Goal: Task Accomplishment & Management: Manage account settings

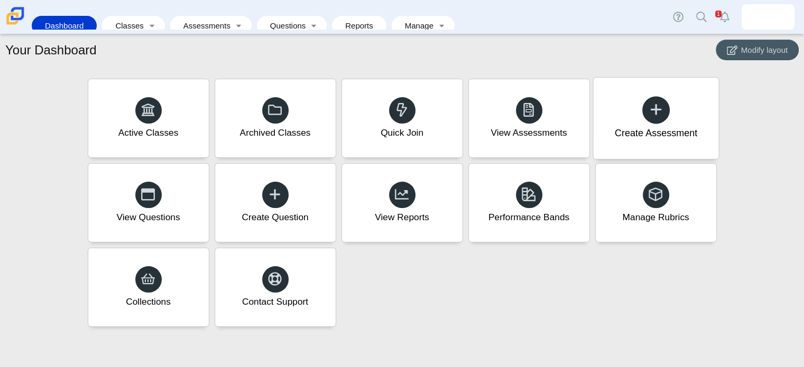
click at [652, 109] on icon at bounding box center [656, 109] width 15 height 15
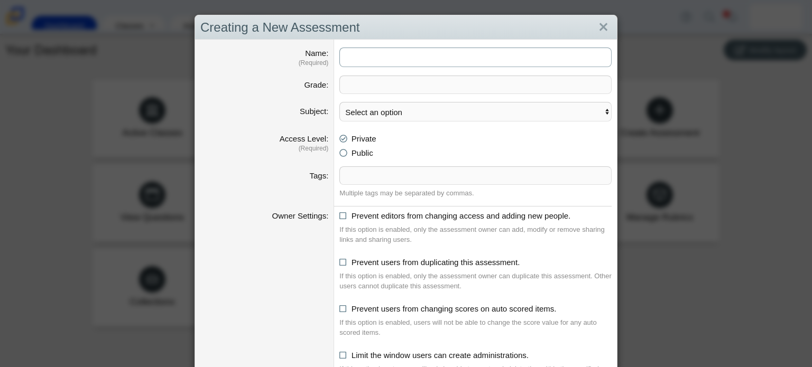
click at [373, 56] on input "Name" at bounding box center [475, 58] width 272 height 20
type input "Pre-ACT Classify Practice"
click at [390, 86] on span at bounding box center [475, 84] width 271 height 17
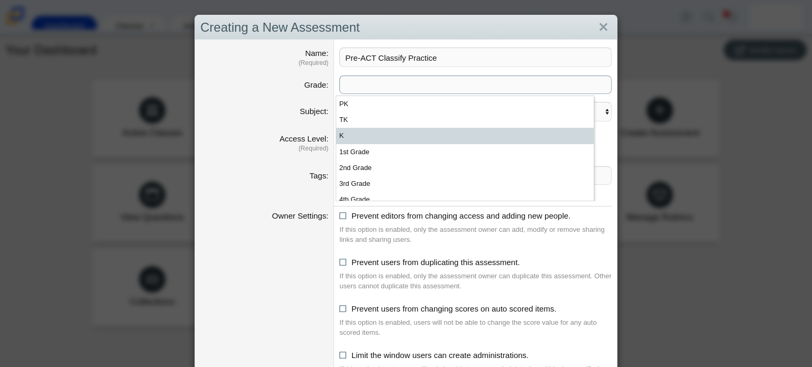
scroll to position [150, 0]
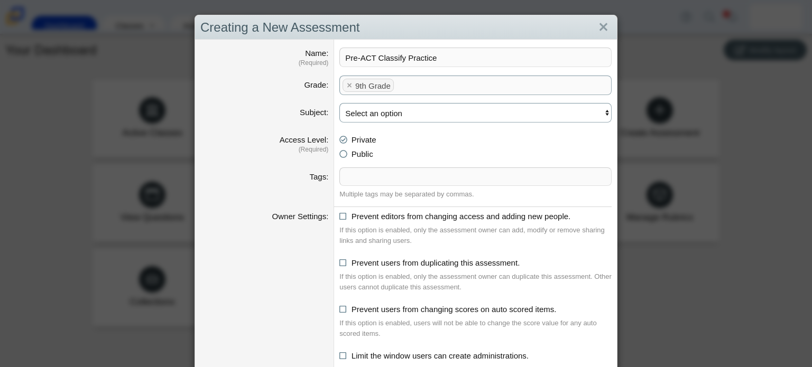
click at [396, 118] on select "Select an option ELA Math Science Social Emotional Social Studies World Languag…" at bounding box center [475, 113] width 272 height 20
select select "science"
click at [339, 103] on select "Select an option ELA Math Science Social Emotional Social Studies World Languag…" at bounding box center [475, 113] width 272 height 20
click at [339, 157] on li "Public" at bounding box center [475, 154] width 272 height 11
click at [339, 153] on icon at bounding box center [343, 152] width 8 height 7
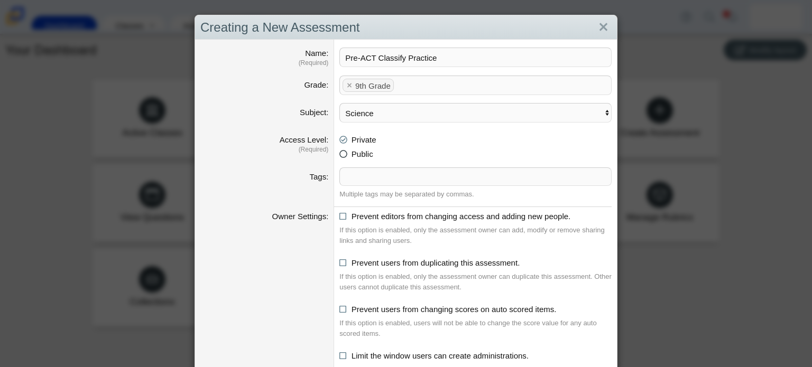
click at [339, 153] on input "Public" at bounding box center [342, 151] width 7 height 7
radio input "true"
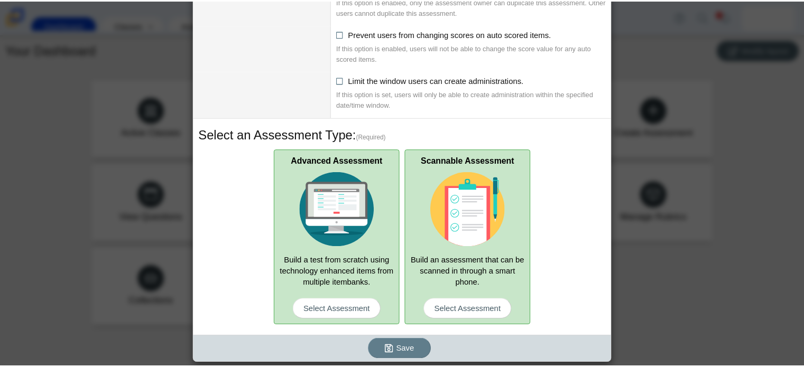
scroll to position [0, 0]
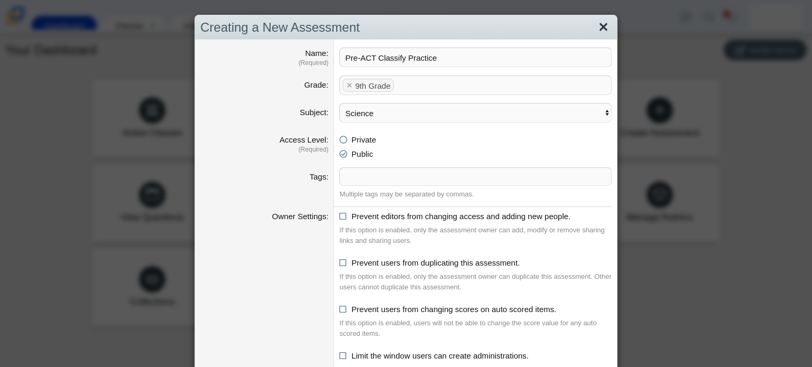
click at [603, 24] on link "Close" at bounding box center [603, 28] width 16 height 18
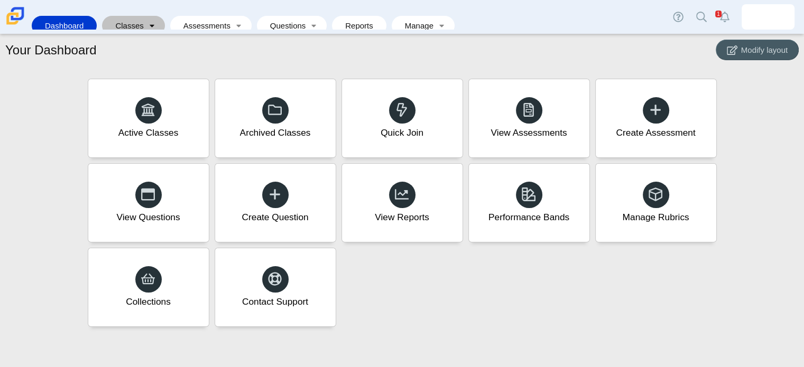
click at [146, 20] on link "Toggle expanded" at bounding box center [152, 26] width 15 height 20
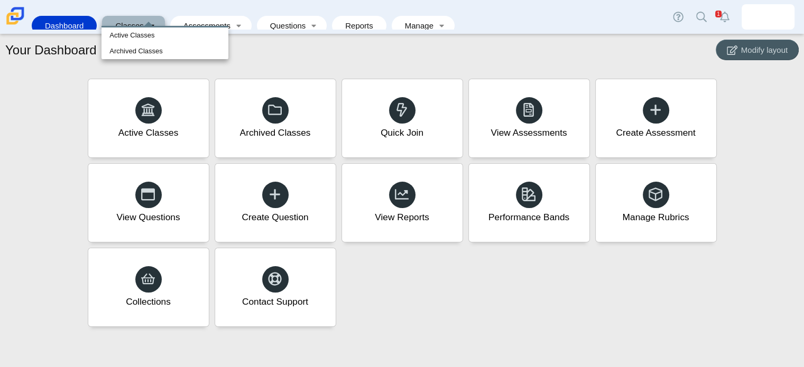
click at [49, 16] on link "Dashboard" at bounding box center [64, 26] width 54 height 20
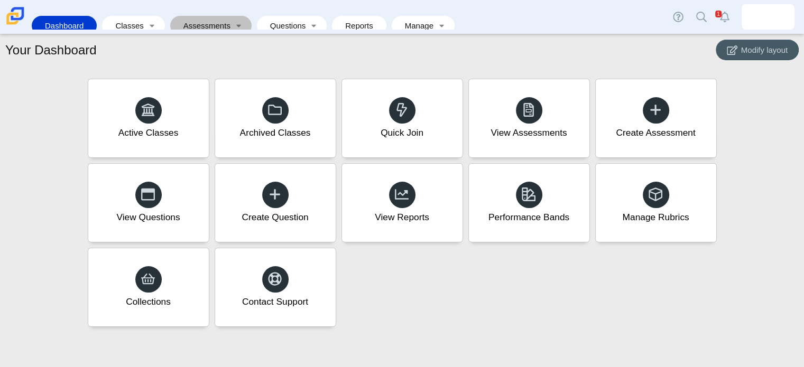
click at [204, 16] on link "Assessments" at bounding box center [204, 26] width 56 height 20
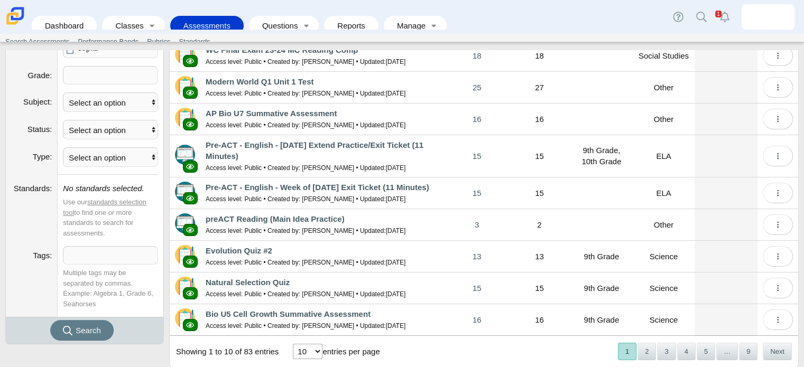
scroll to position [152, 0]
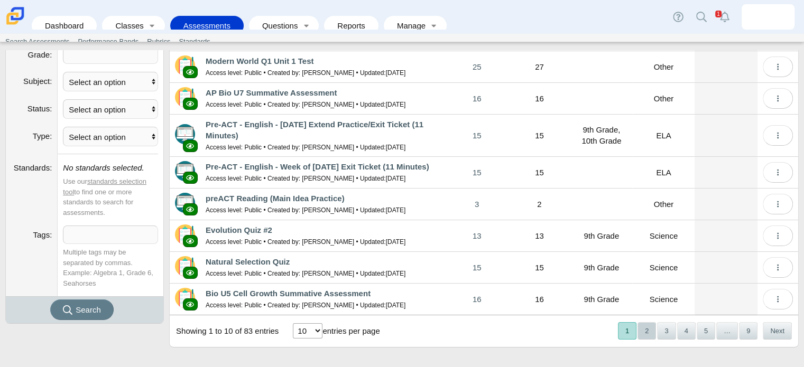
click at [645, 329] on button "2" at bounding box center [647, 331] width 19 height 17
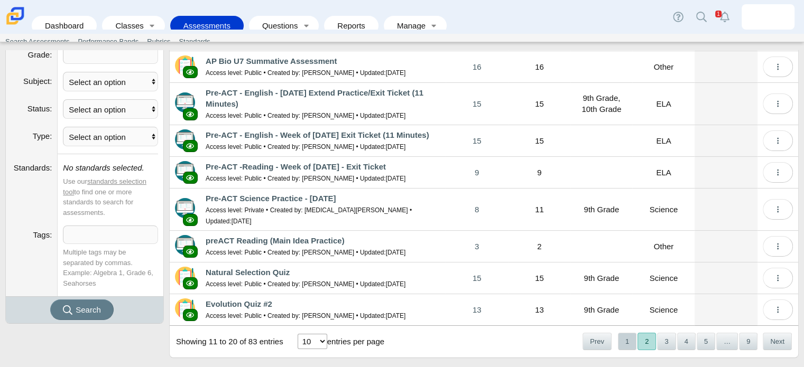
click at [626, 333] on button "1" at bounding box center [627, 341] width 19 height 17
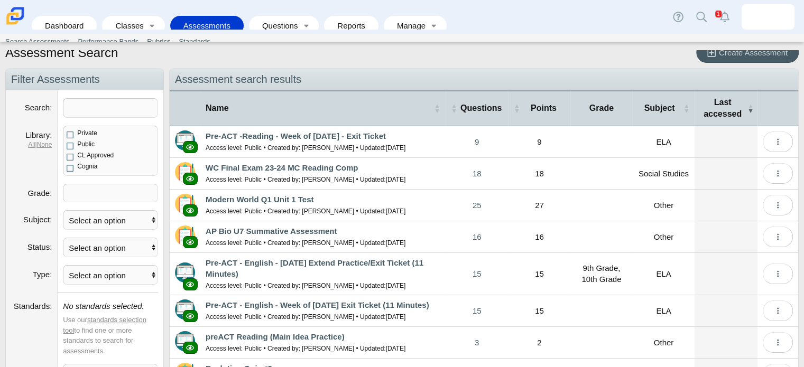
scroll to position [0, 0]
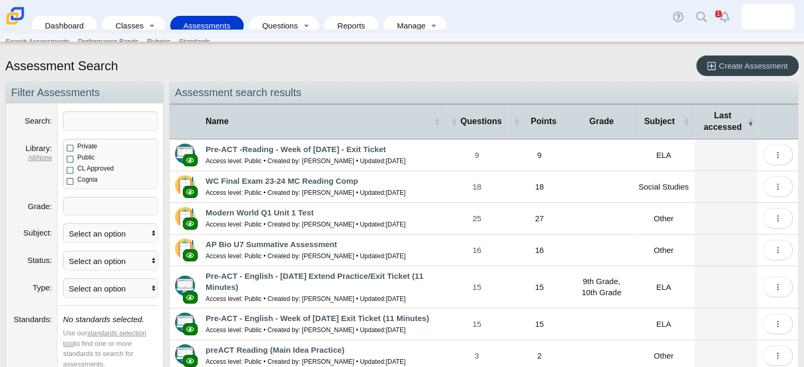
click at [746, 65] on span "Create Assessment" at bounding box center [753, 65] width 69 height 9
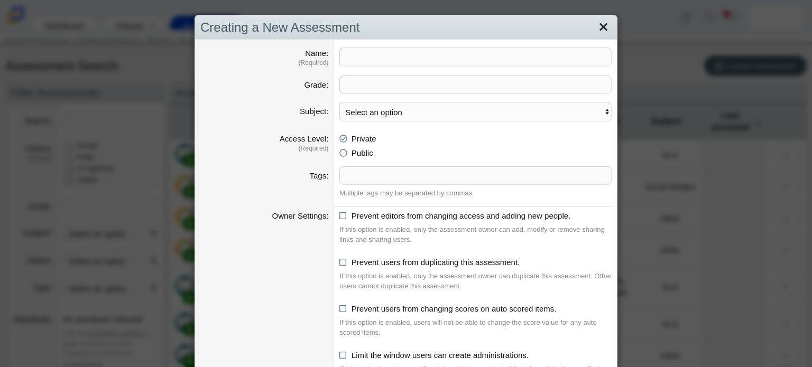
click at [599, 29] on link "Close" at bounding box center [603, 28] width 16 height 18
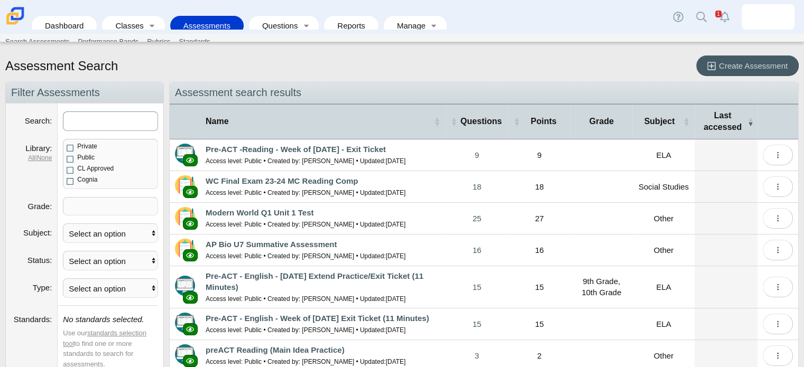
click at [103, 122] on input "Search" at bounding box center [110, 122] width 95 height 20
type input "Biology"
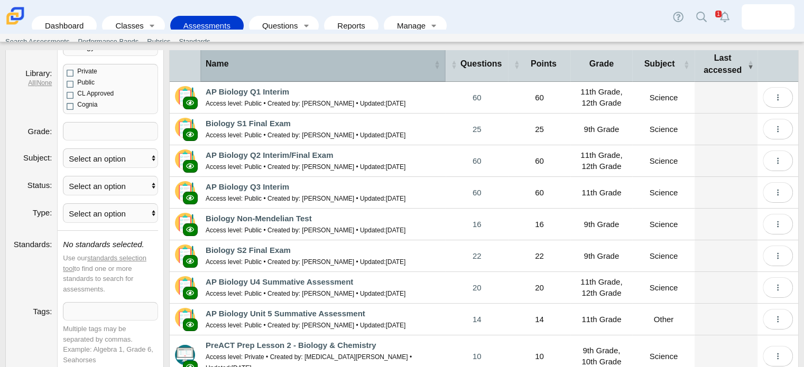
scroll to position [159, 0]
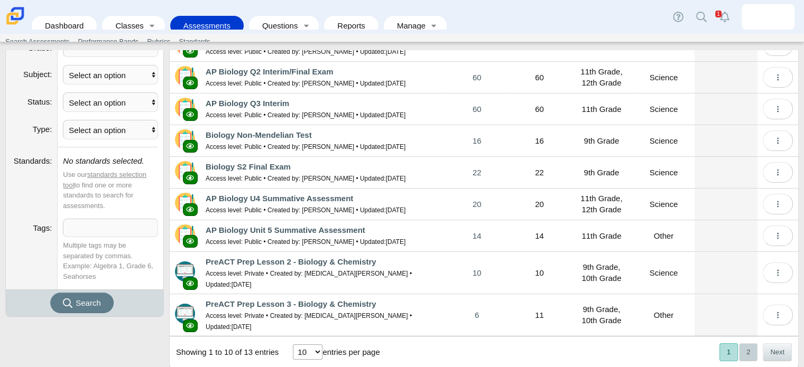
click at [741, 344] on button "2" at bounding box center [748, 352] width 19 height 17
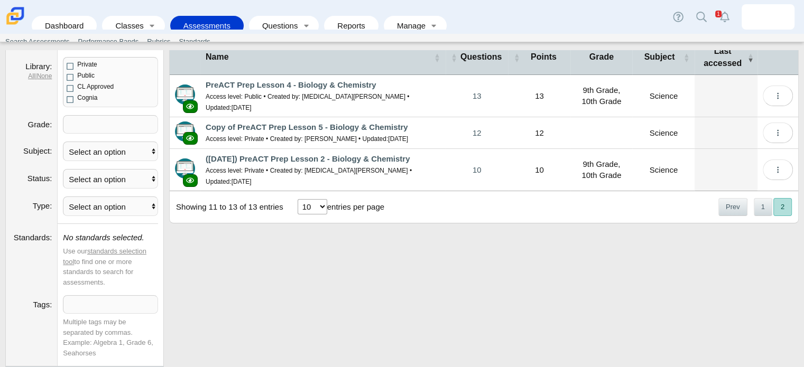
scroll to position [75, 0]
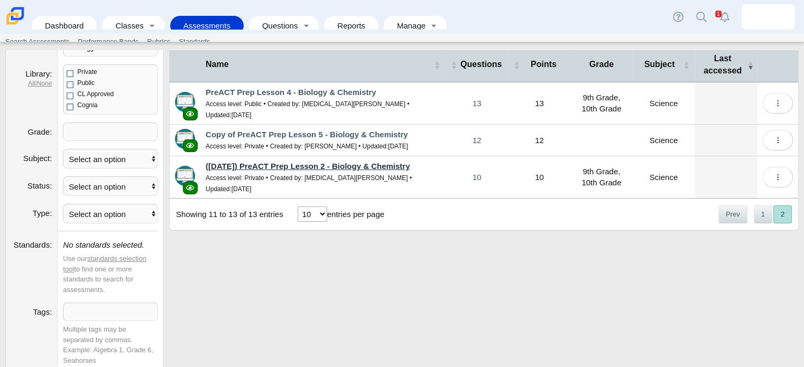
click at [352, 162] on link "([DATE]) PreACT Prep Lesson 2 - Biology & Chemistry" at bounding box center [308, 166] width 204 height 9
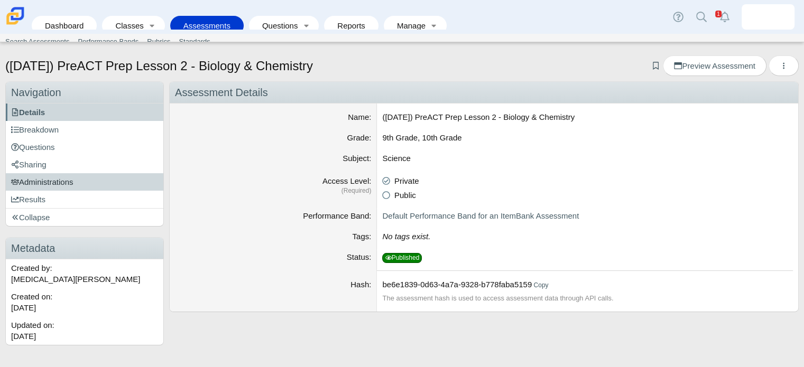
click at [76, 189] on link "Administrations" at bounding box center [85, 181] width 158 height 17
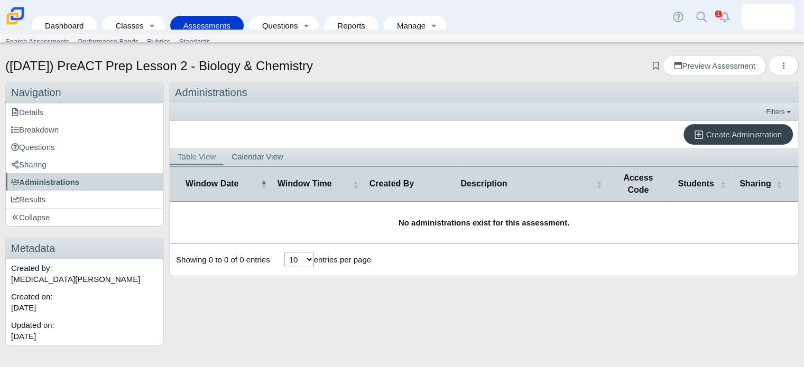
click at [759, 130] on span "Create Administration" at bounding box center [744, 134] width 76 height 9
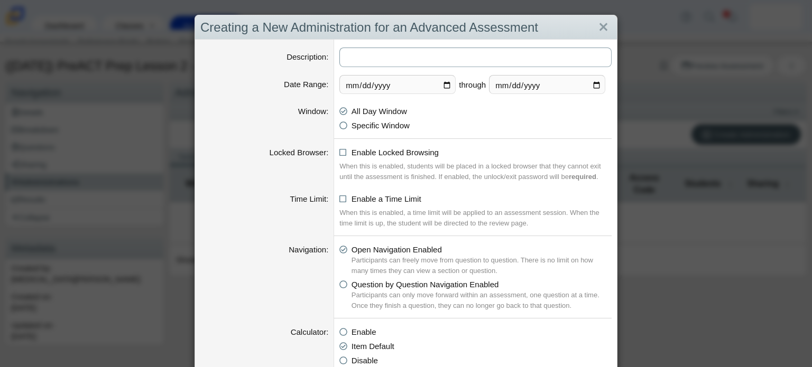
click at [406, 59] on input "Description" at bounding box center [475, 58] width 272 height 20
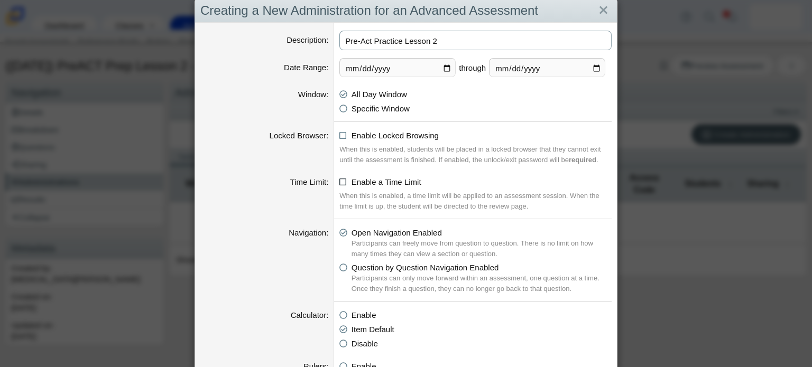
type input "Pre-Act Practice Lesson 2"
click at [339, 183] on icon at bounding box center [343, 180] width 8 height 7
click at [339, 183] on input "Enable a Time Limit" at bounding box center [342, 179] width 7 height 7
checkbox input "true"
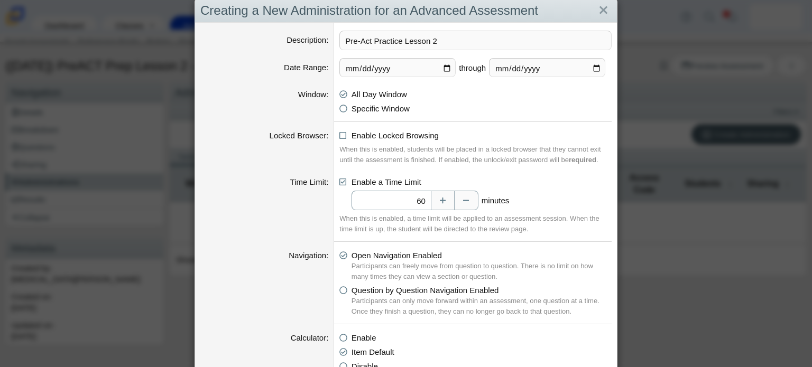
click at [421, 200] on input "60" at bounding box center [391, 201] width 79 height 20
type input "6"
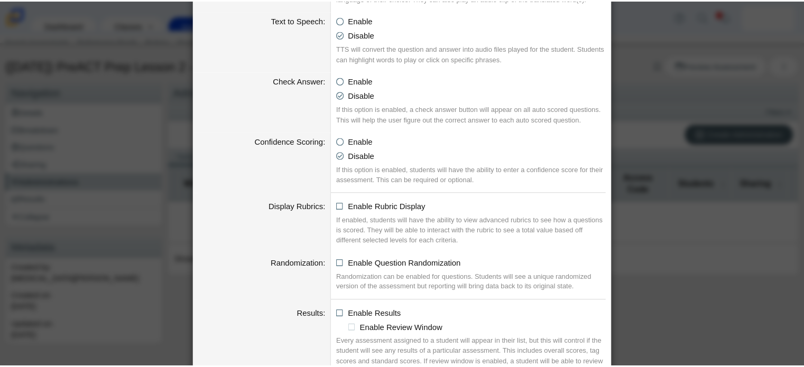
scroll to position [1102, 0]
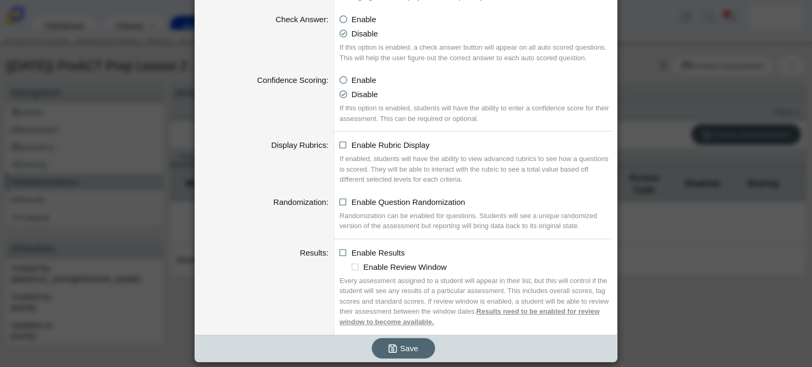
type input "10"
click at [407, 344] on span "Save" at bounding box center [409, 348] width 18 height 9
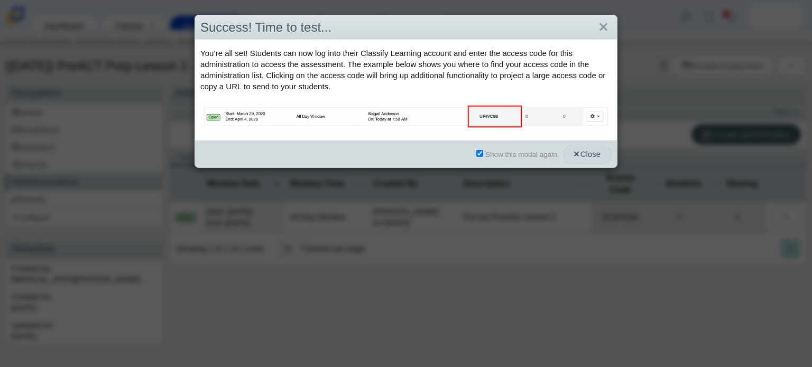
click at [580, 150] on span "Close" at bounding box center [587, 154] width 28 height 9
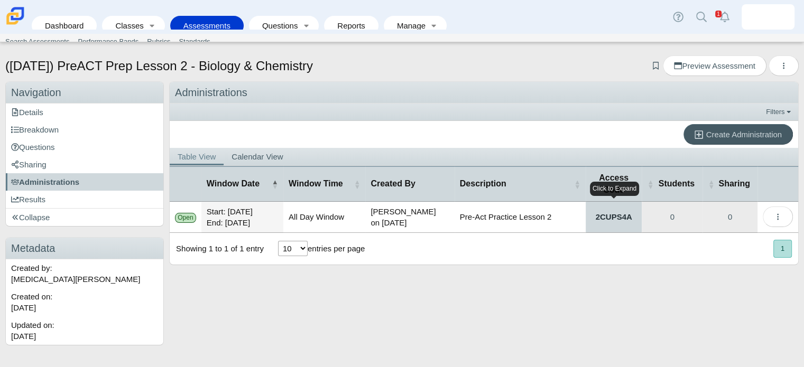
click at [622, 216] on link "2CUPS4A" at bounding box center [614, 217] width 57 height 31
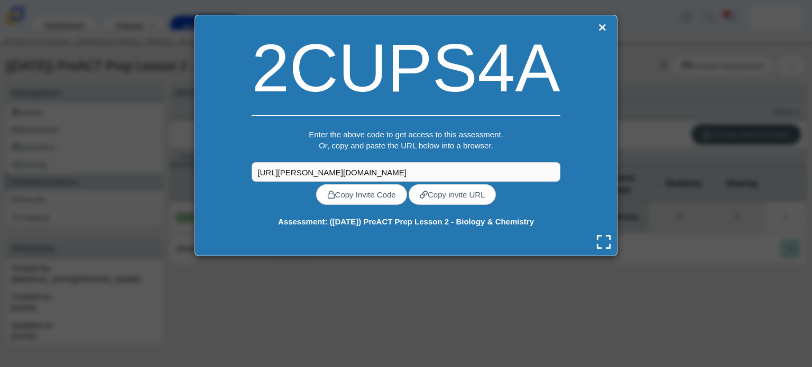
click at [622, 216] on div "2CUPS4A Enter the above code to get access to this assessment. Or, copy and pas…" at bounding box center [406, 183] width 812 height 367
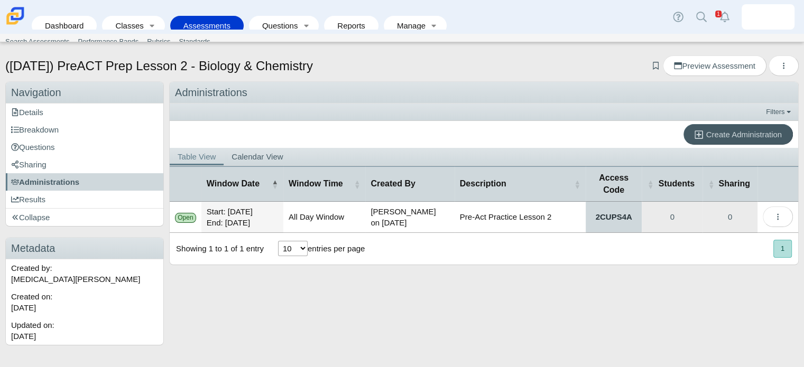
click at [620, 215] on link "2CUPS4A" at bounding box center [614, 217] width 57 height 31
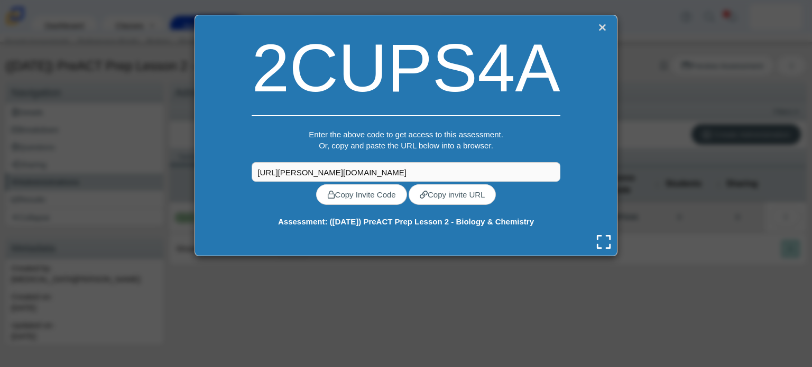
click at [595, 27] on link "Close" at bounding box center [602, 28] width 14 height 15
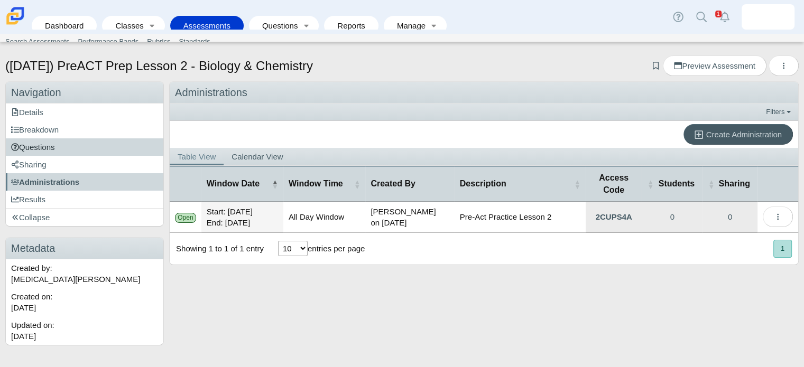
click at [41, 145] on span "Questions" at bounding box center [33, 147] width 44 height 9
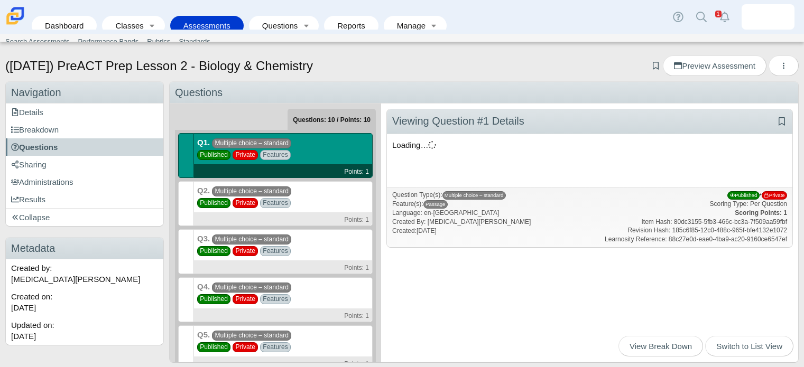
click at [117, 16] on link "Classes" at bounding box center [125, 26] width 37 height 20
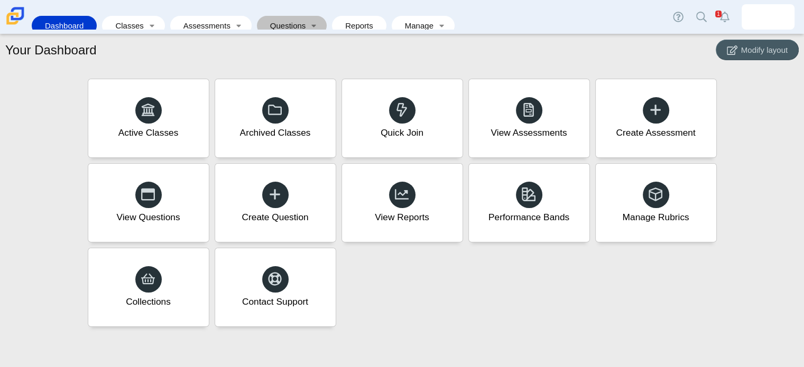
click at [266, 16] on link "Questions" at bounding box center [284, 26] width 44 height 20
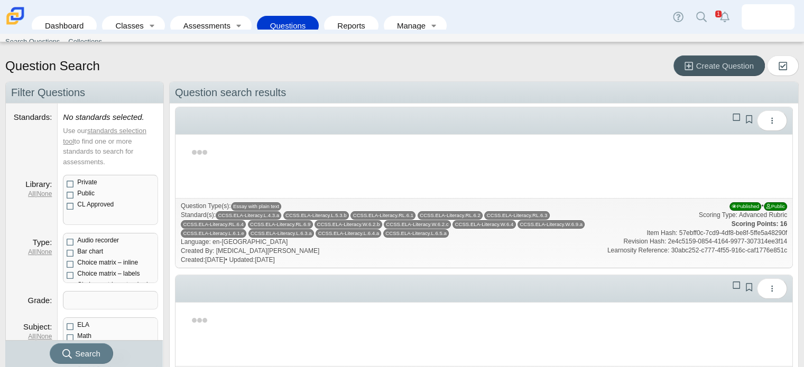
click at [214, 16] on link "Assessments" at bounding box center [204, 26] width 56 height 20
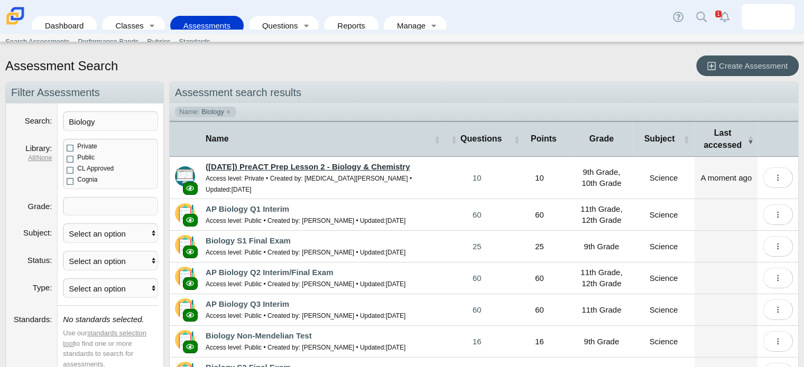
click at [338, 164] on link "([DATE]) PreACT Prep Lesson 2 - Biology & Chemistry" at bounding box center [308, 166] width 204 height 9
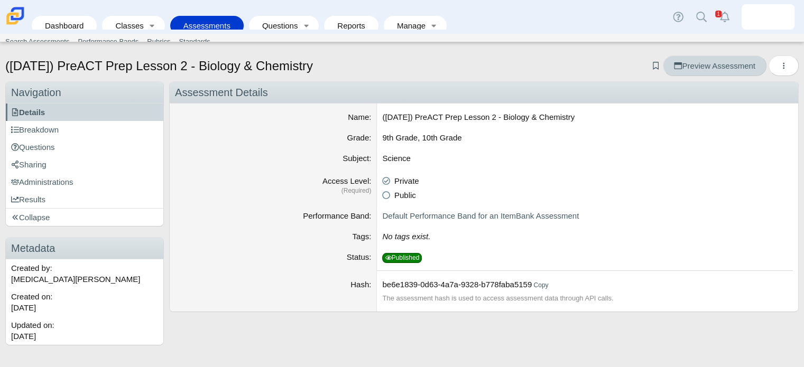
click at [692, 65] on span "Preview Assessment" at bounding box center [714, 65] width 81 height 9
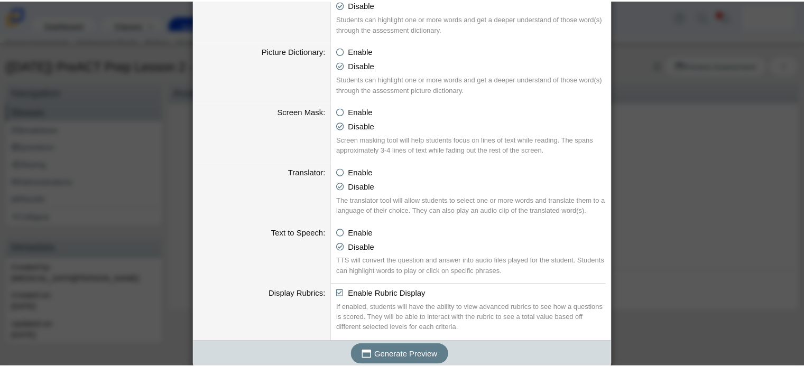
scroll to position [531, 0]
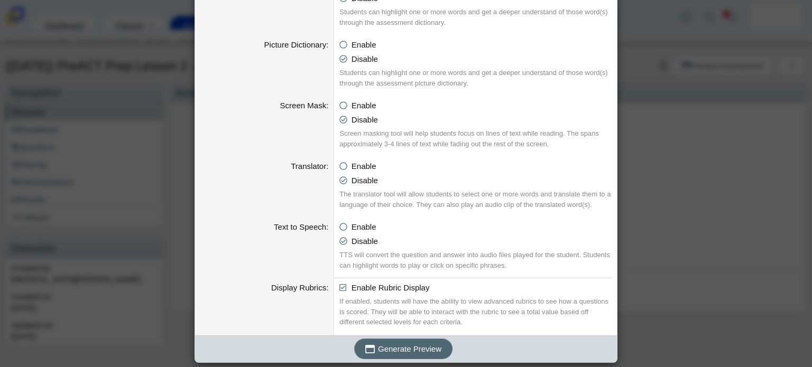
click at [409, 348] on span "Generate Preview" at bounding box center [409, 349] width 63 height 9
click at [684, 169] on div "Generating an Assessment Preview Calculator Enable Basic Calculator Scientific …" at bounding box center [406, 183] width 812 height 367
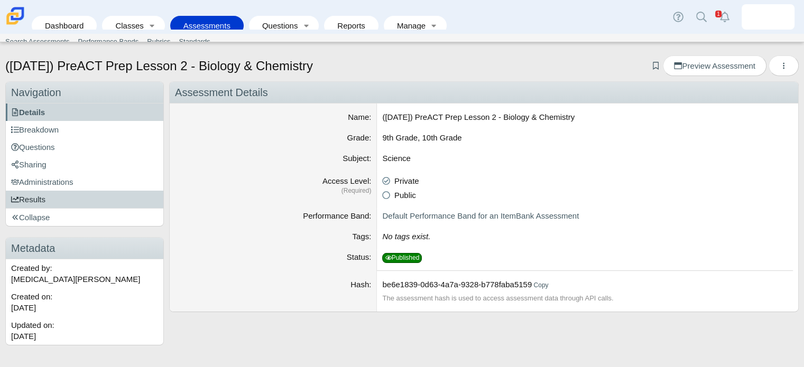
click at [56, 199] on link "Results" at bounding box center [85, 199] width 158 height 17
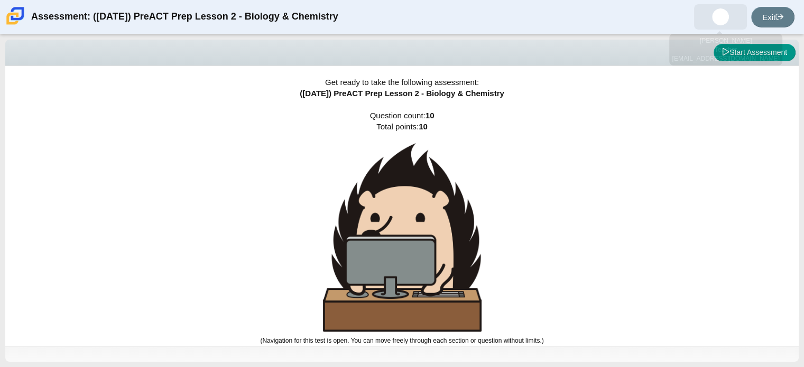
click at [737, 14] on span at bounding box center [720, 16] width 53 height 25
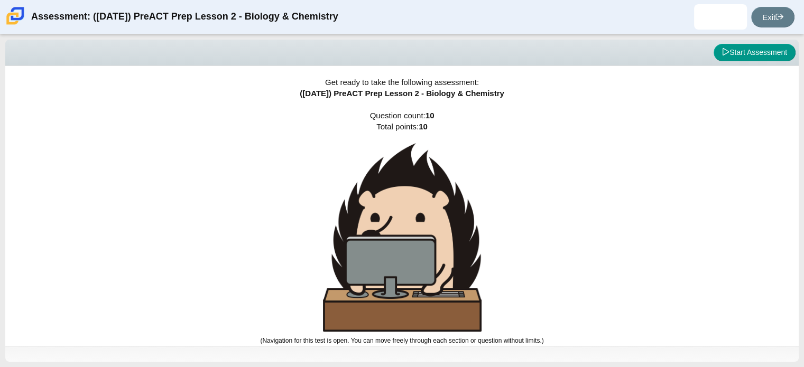
click at [726, 80] on div "Get ready to take the following assessment: ([DATE]) PreACT Prep Lesson 2 - Bio…" at bounding box center [402, 206] width 794 height 280
click at [781, 23] on link "Exit" at bounding box center [772, 17] width 43 height 21
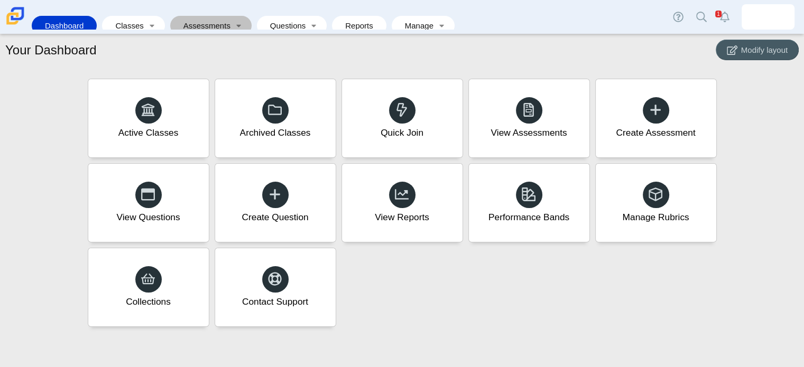
click at [201, 16] on link "Assessments" at bounding box center [204, 26] width 56 height 20
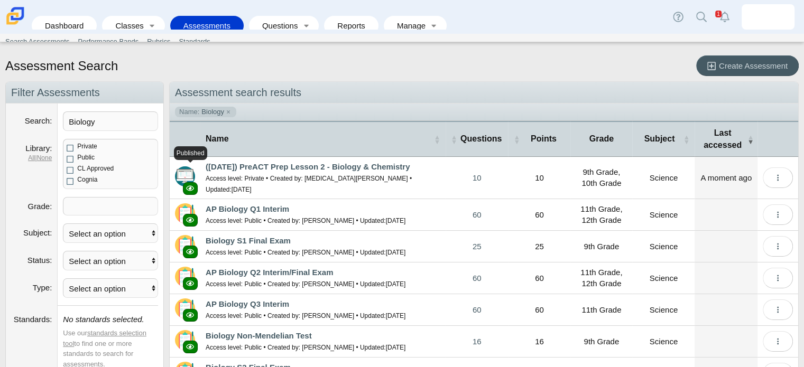
click at [186, 185] on icon at bounding box center [190, 189] width 8 height 8
click at [776, 173] on button "More options" at bounding box center [778, 178] width 30 height 21
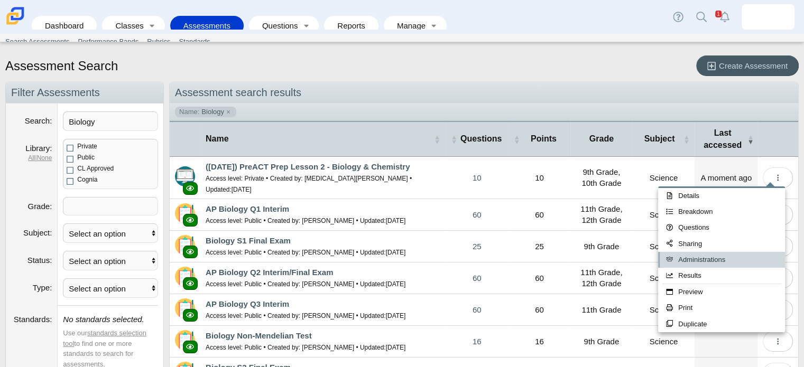
click at [723, 263] on link "Administrations" at bounding box center [721, 260] width 127 height 16
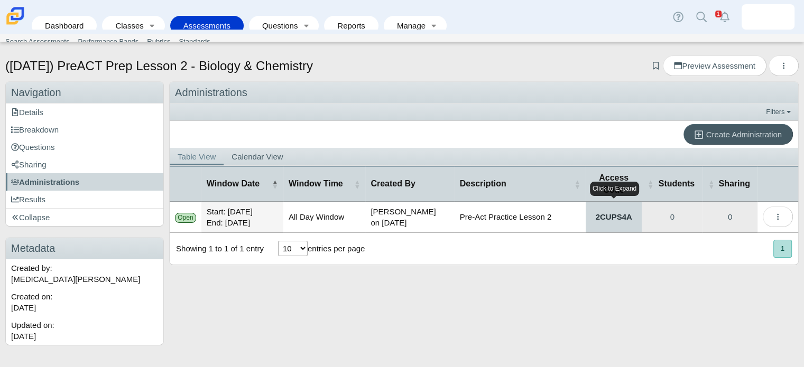
click at [605, 213] on link "2CUPS4A" at bounding box center [614, 217] width 57 height 31
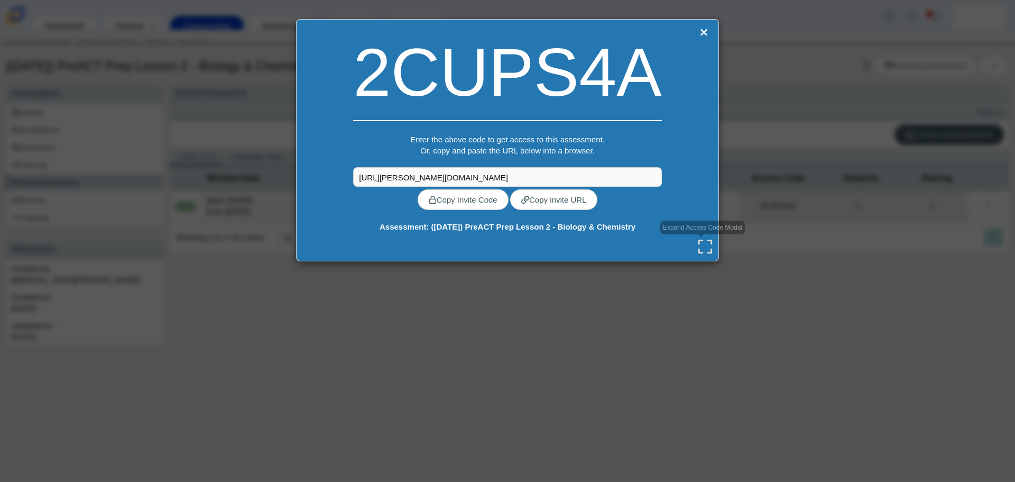
click at [698, 246] on icon at bounding box center [705, 246] width 16 height 16
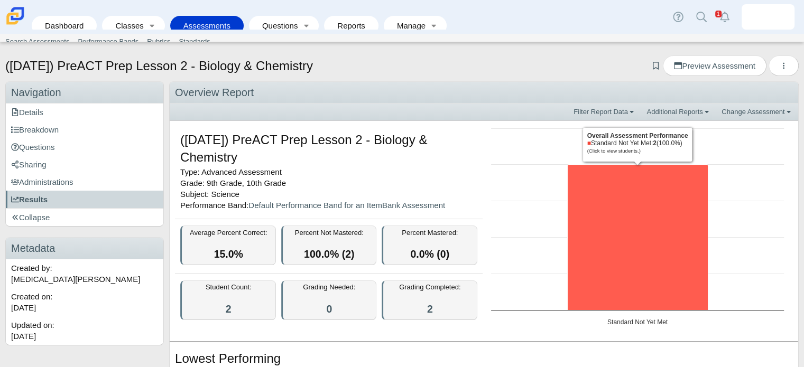
click at [630, 188] on icon "Standard Not Yet Met, 2. Overall Assessment Performance." at bounding box center [637, 237] width 141 height 146
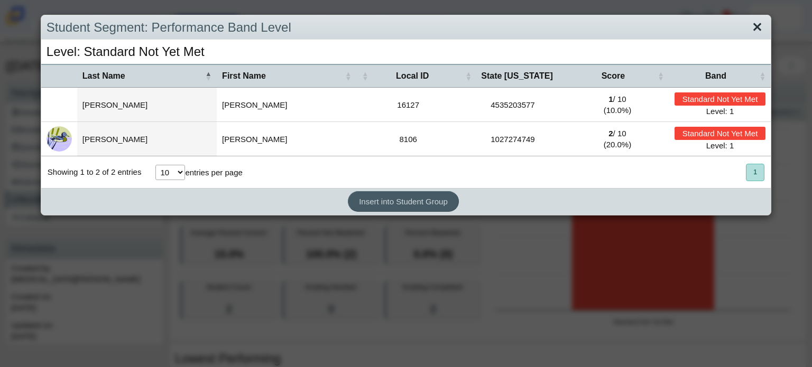
click at [749, 28] on link "Close" at bounding box center [757, 28] width 16 height 18
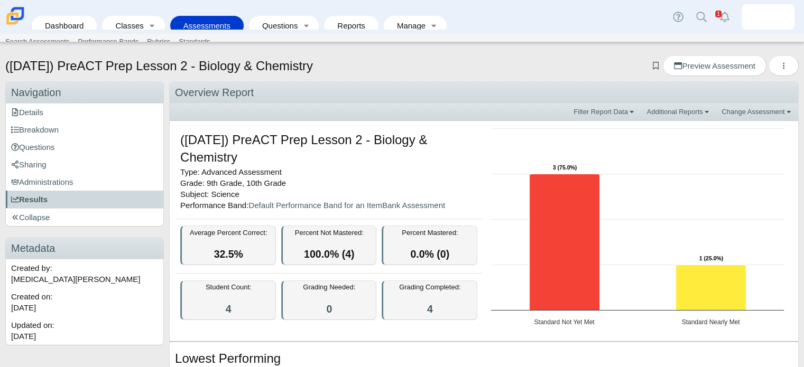
click at [241, 310] on div "Student Count: 4" at bounding box center [228, 301] width 96 height 40
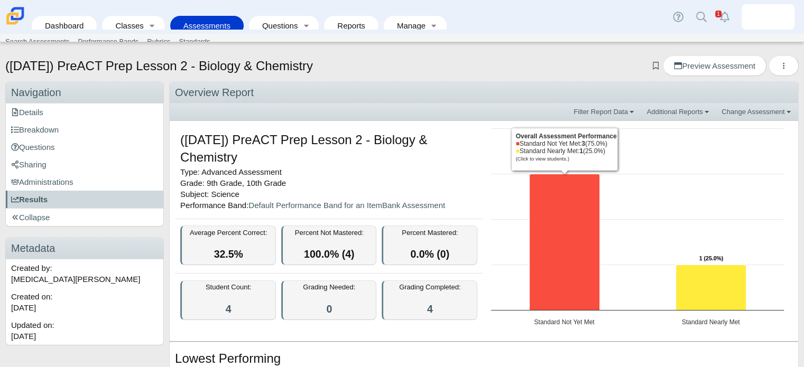
click at [572, 217] on icon "Standard Not Yet Met, 3. Overall Assessment Performance." at bounding box center [564, 242] width 70 height 136
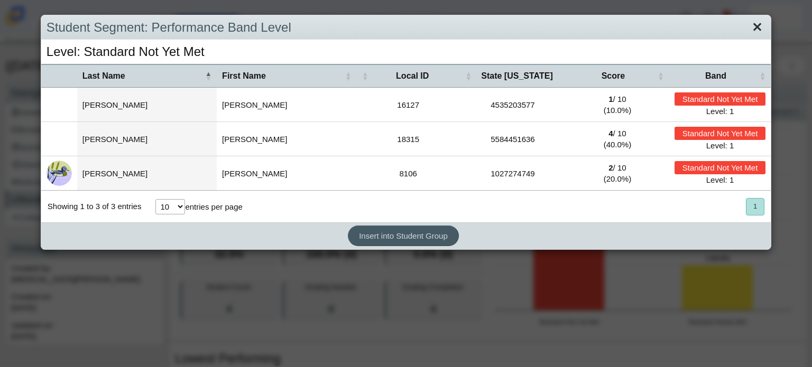
click at [749, 28] on link "Close" at bounding box center [757, 28] width 16 height 18
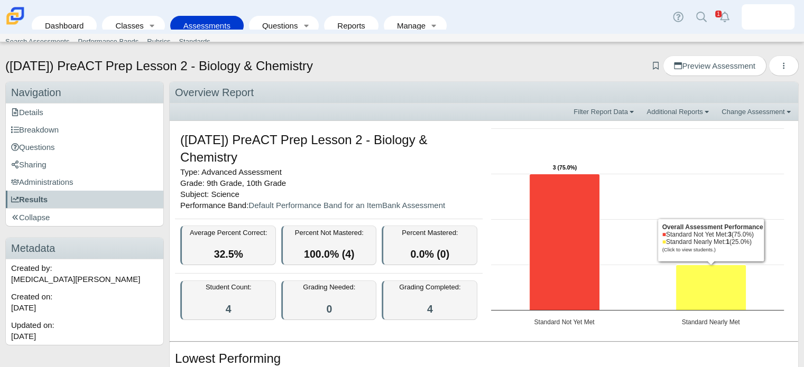
click at [689, 282] on icon "Standard Nearly Met, 1. Overall Assessment Performance." at bounding box center [711, 287] width 70 height 45
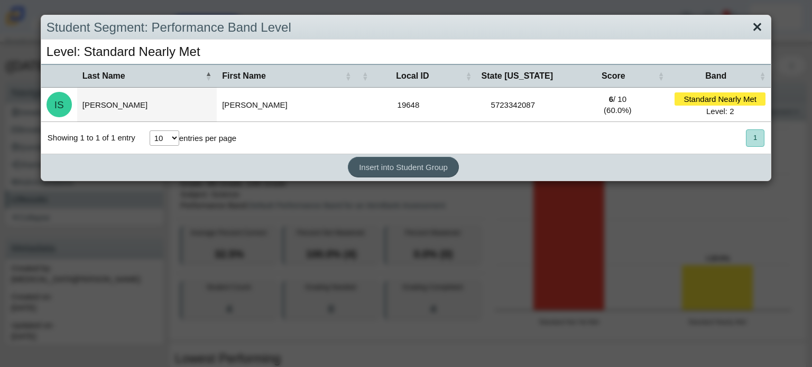
click at [749, 29] on link "Close" at bounding box center [757, 28] width 16 height 18
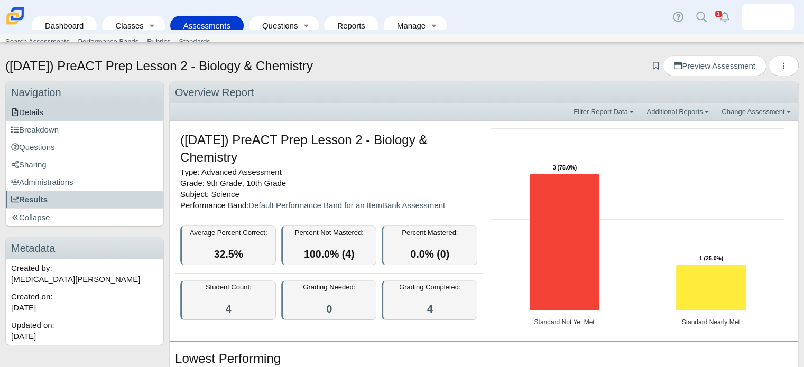
click at [106, 105] on link "Details" at bounding box center [85, 112] width 158 height 17
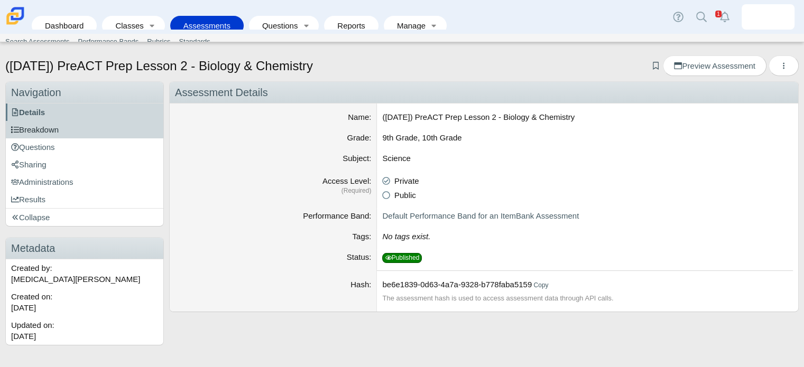
click at [67, 132] on link "Breakdown" at bounding box center [85, 129] width 158 height 17
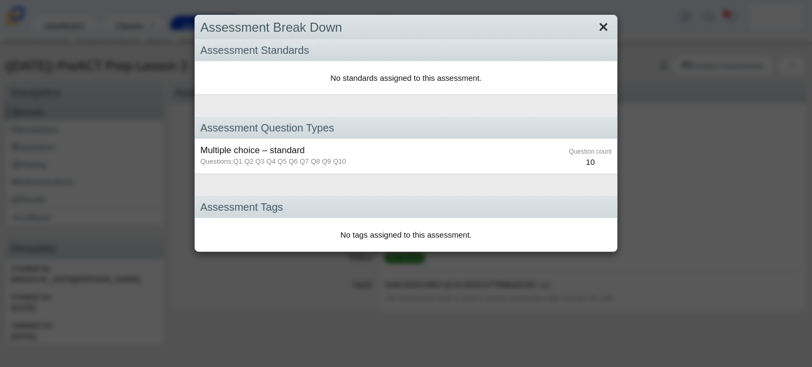
click at [600, 28] on link "Close" at bounding box center [603, 28] width 16 height 18
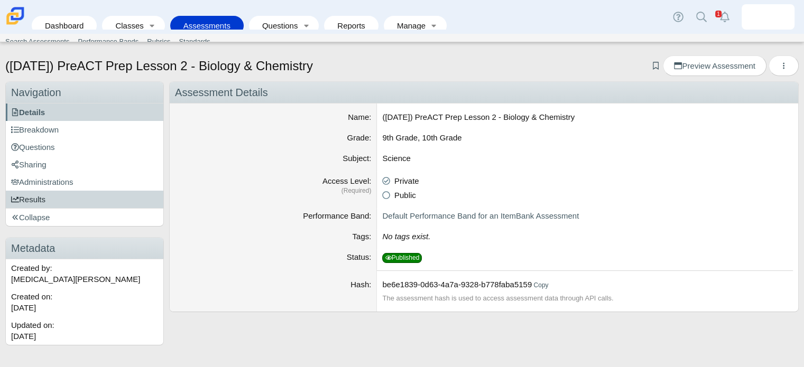
click at [55, 197] on link "Results" at bounding box center [85, 199] width 158 height 17
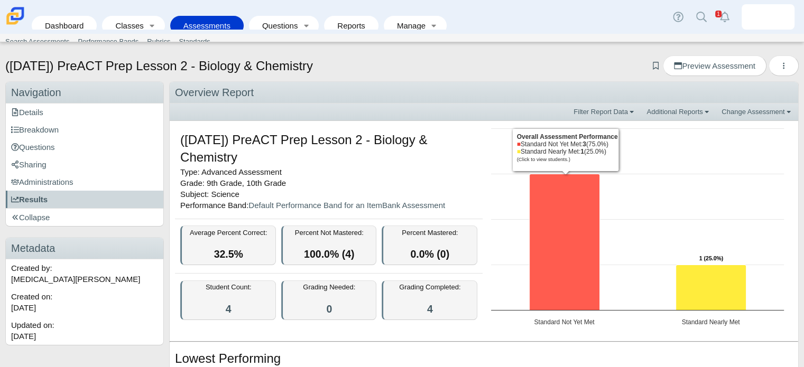
click at [545, 226] on icon "Standard Not Yet Met, 3. Overall Assessment Performance." at bounding box center [564, 242] width 70 height 136
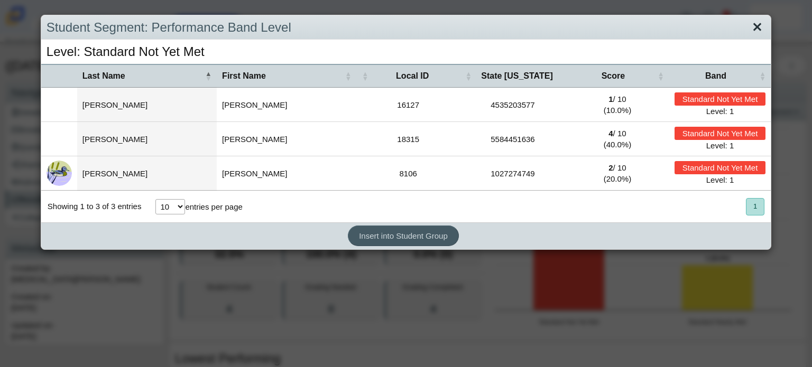
click at [749, 26] on link "Close" at bounding box center [757, 28] width 16 height 18
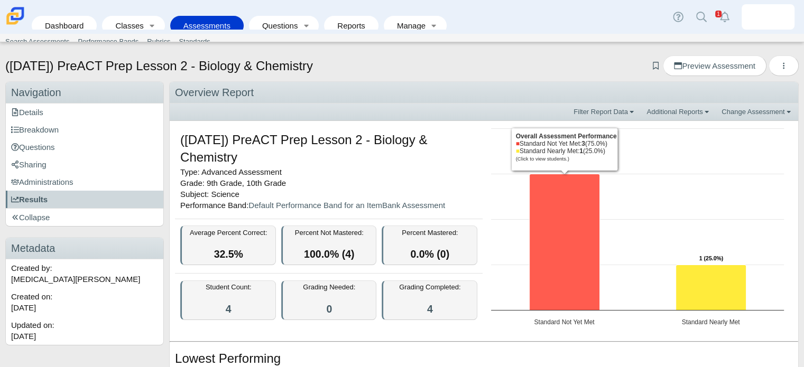
click at [548, 204] on icon "Standard Not Yet Met, 3. Overall Assessment Performance." at bounding box center [564, 242] width 70 height 136
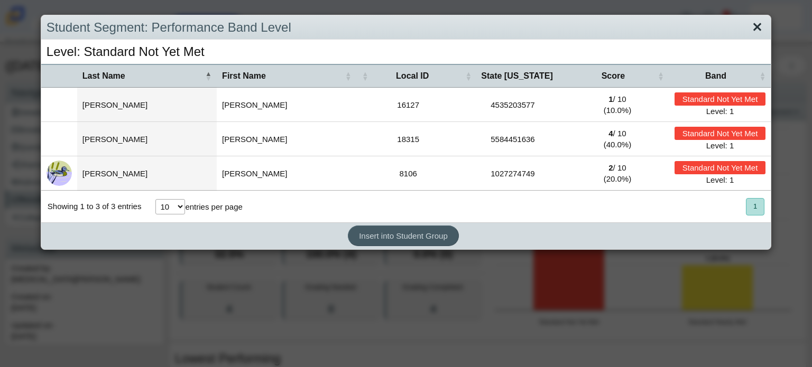
click at [752, 27] on link "Close" at bounding box center [757, 28] width 16 height 18
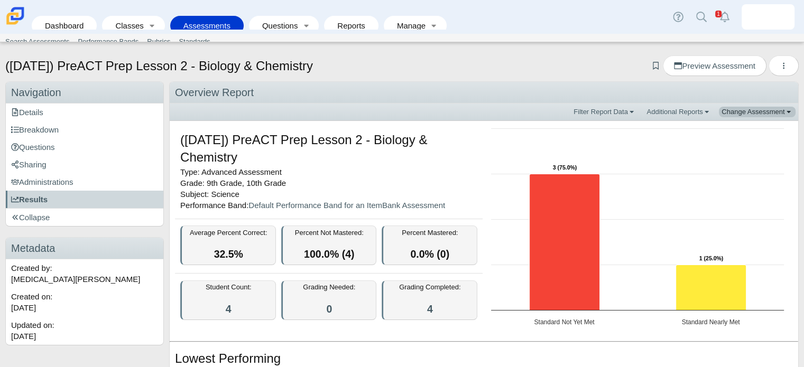
click at [720, 114] on link "Change Assessment" at bounding box center [757, 112] width 77 height 11
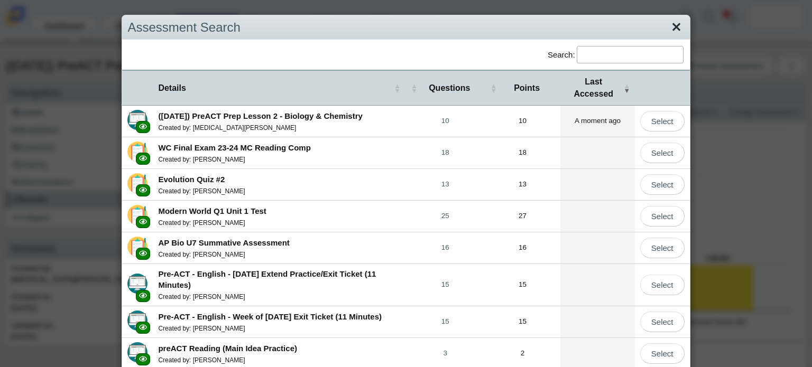
click at [668, 30] on link "Close" at bounding box center [676, 28] width 16 height 18
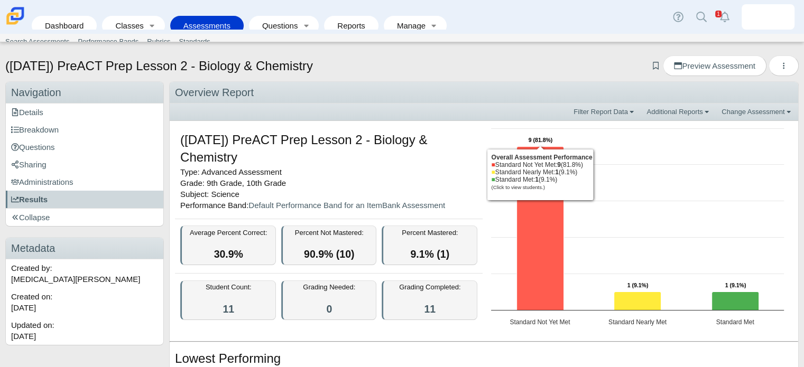
click at [528, 236] on icon "Standard Not Yet Met, 9. Overall Assessment Performance." at bounding box center [540, 228] width 47 height 164
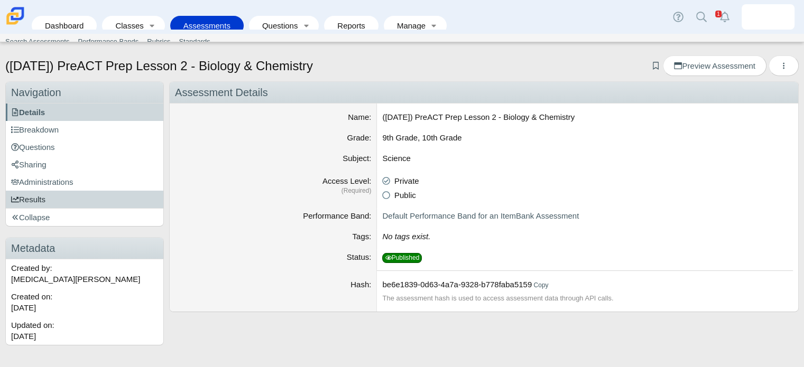
click at [47, 197] on link "Results" at bounding box center [85, 199] width 158 height 17
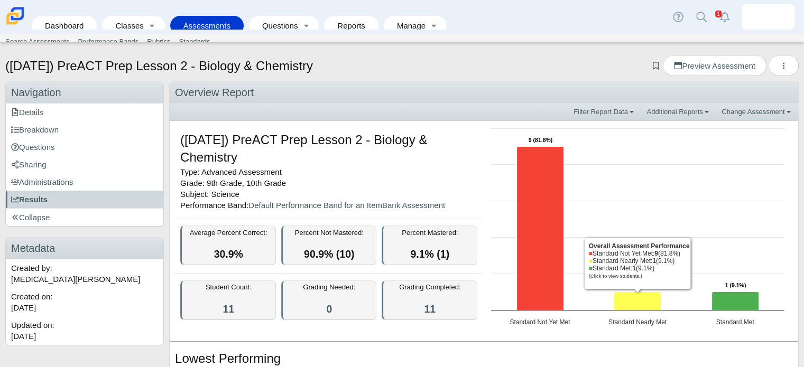
click at [642, 301] on icon "Standard Nearly Met, 1. Overall Assessment Performance." at bounding box center [637, 301] width 47 height 19
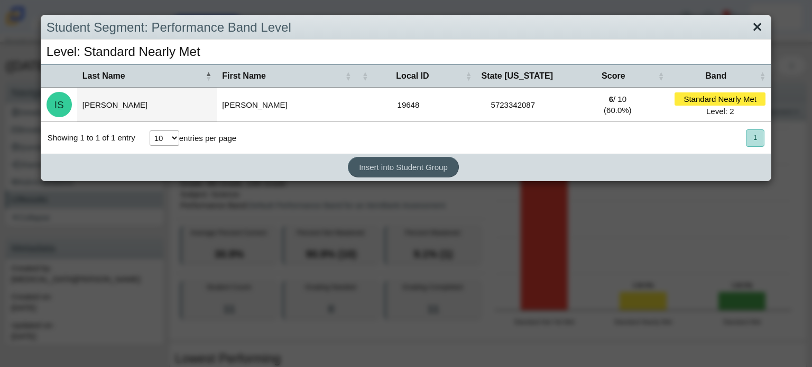
click at [753, 29] on link "Close" at bounding box center [757, 28] width 16 height 18
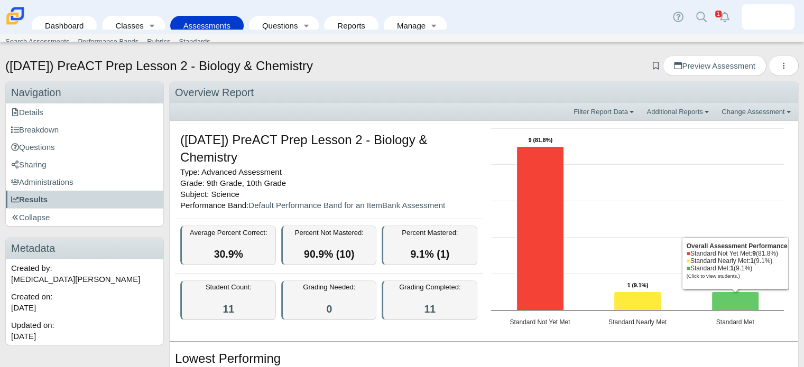
click at [730, 296] on icon "Standard Met, 1. Overall Assessment Performance." at bounding box center [735, 301] width 47 height 19
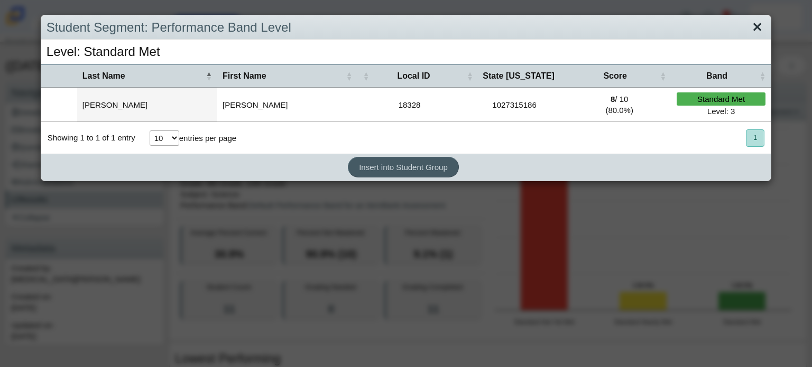
click at [751, 19] on link "Close" at bounding box center [757, 28] width 16 height 18
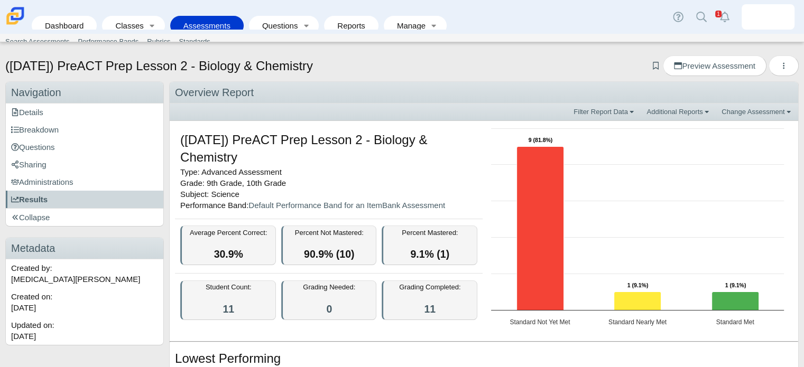
click at [558, 200] on icon "Standard Not Yet Met, 9. Overall Assessment Performance." at bounding box center [540, 228] width 47 height 164
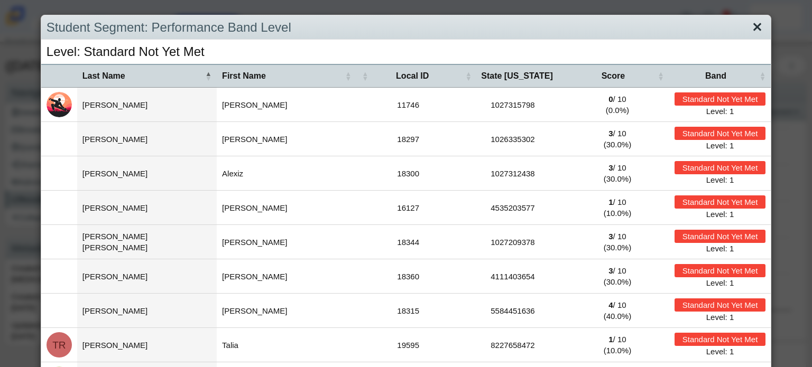
click at [752, 24] on link "Close" at bounding box center [757, 28] width 16 height 18
